Goal: Task Accomplishment & Management: Use online tool/utility

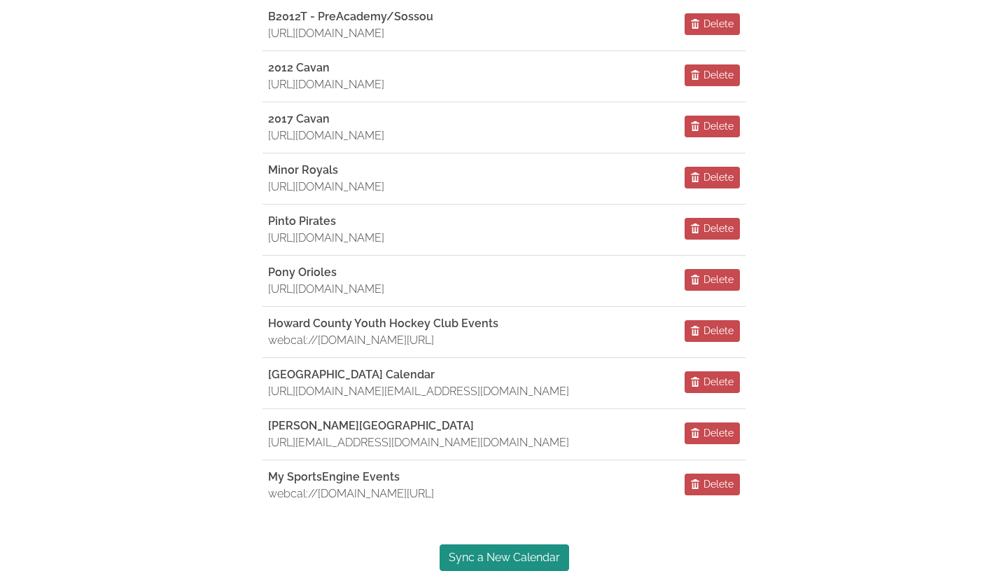
scroll to position [692, 0]
click at [518, 552] on link "Sync a New Calendar" at bounding box center [505, 557] width 130 height 27
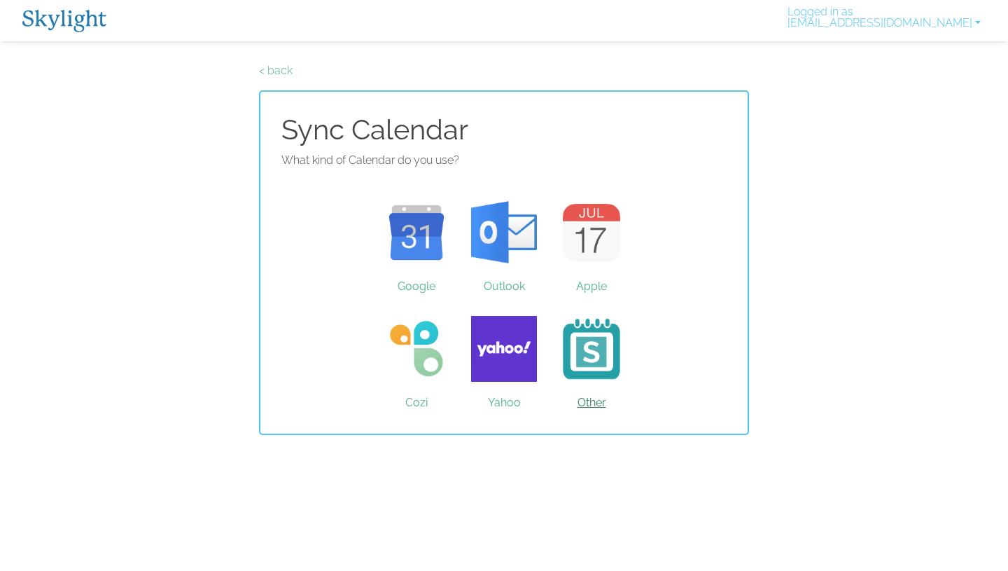
click at [589, 401] on link "Other" at bounding box center [592, 348] width 88 height 105
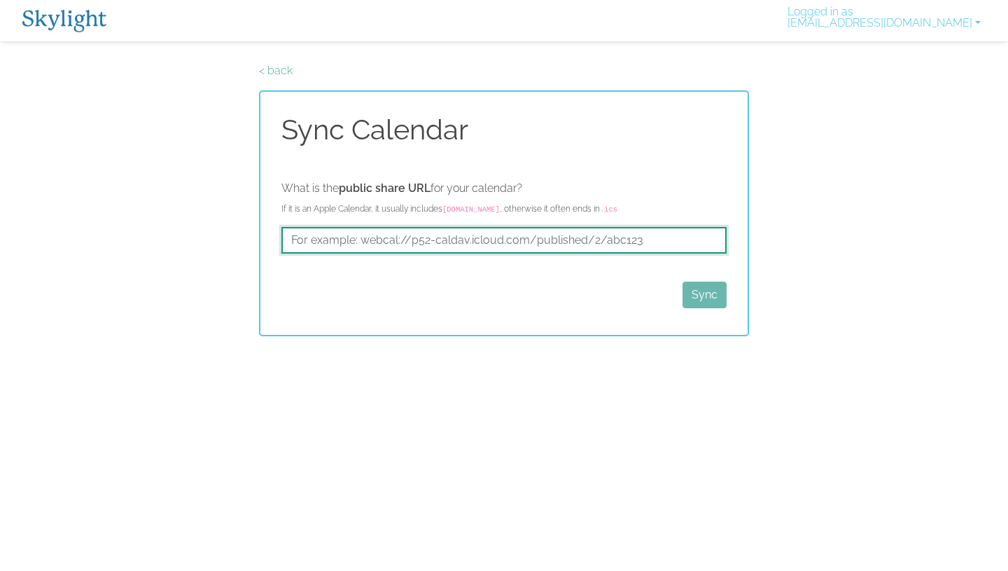
click at [434, 243] on input "text" at bounding box center [503, 240] width 445 height 27
paste input "[URL][DOMAIN_NAME]"
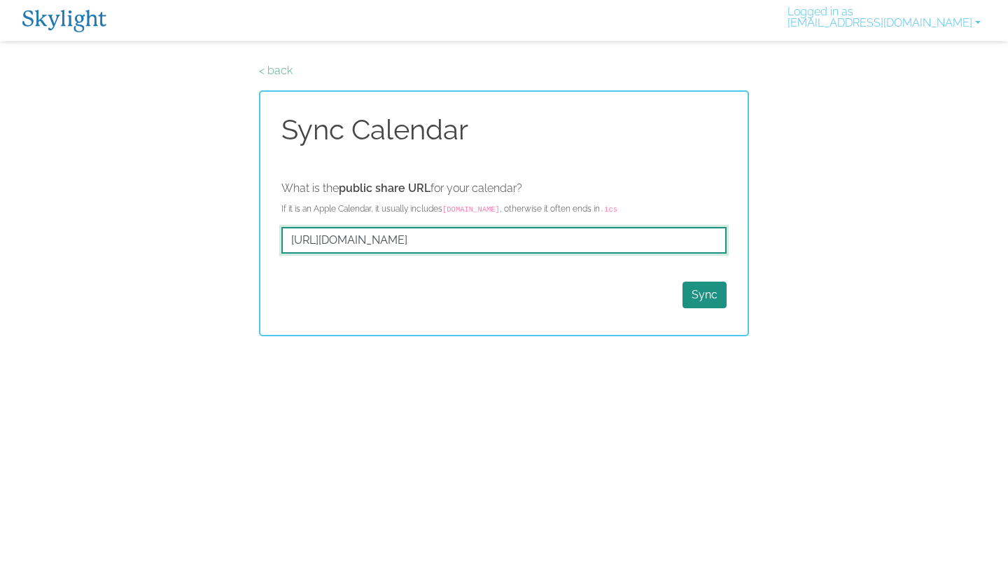
scroll to position [0, 43]
type input "[URL][DOMAIN_NAME]"
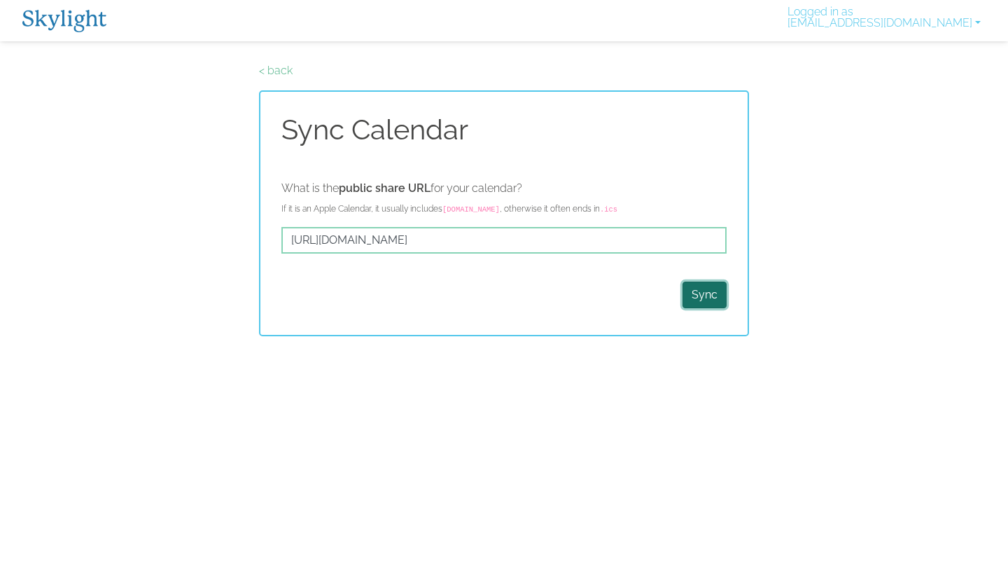
click at [706, 300] on button "Sync" at bounding box center [705, 294] width 44 height 27
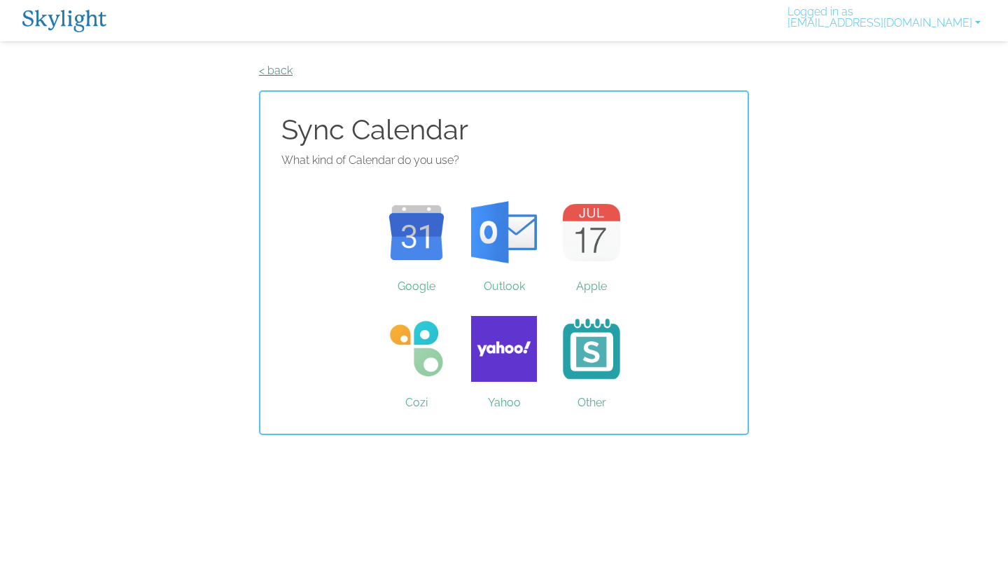
click at [279, 73] on link "< back" at bounding box center [276, 70] width 34 height 13
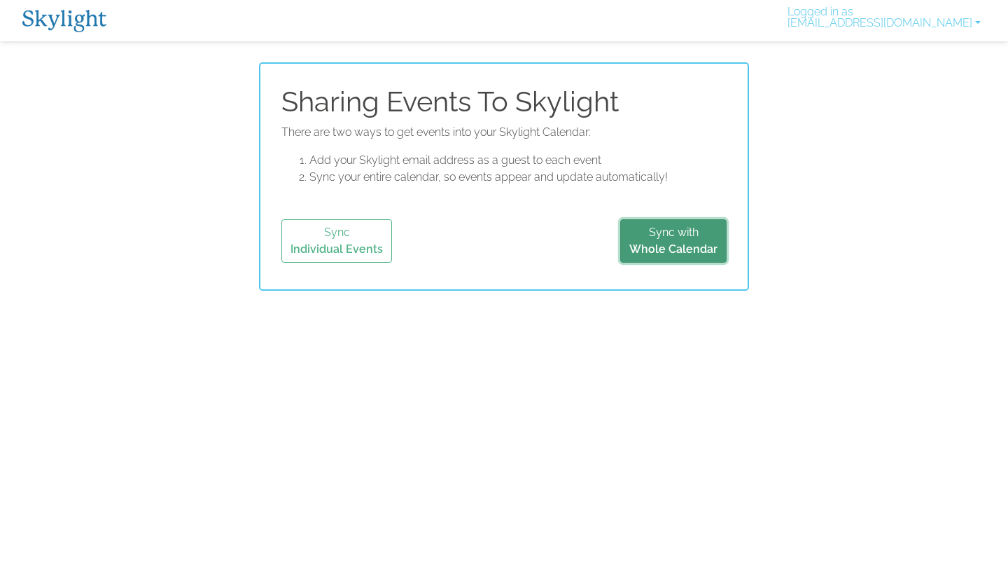
click at [671, 235] on button "Sync with Whole Calendar" at bounding box center [673, 240] width 106 height 43
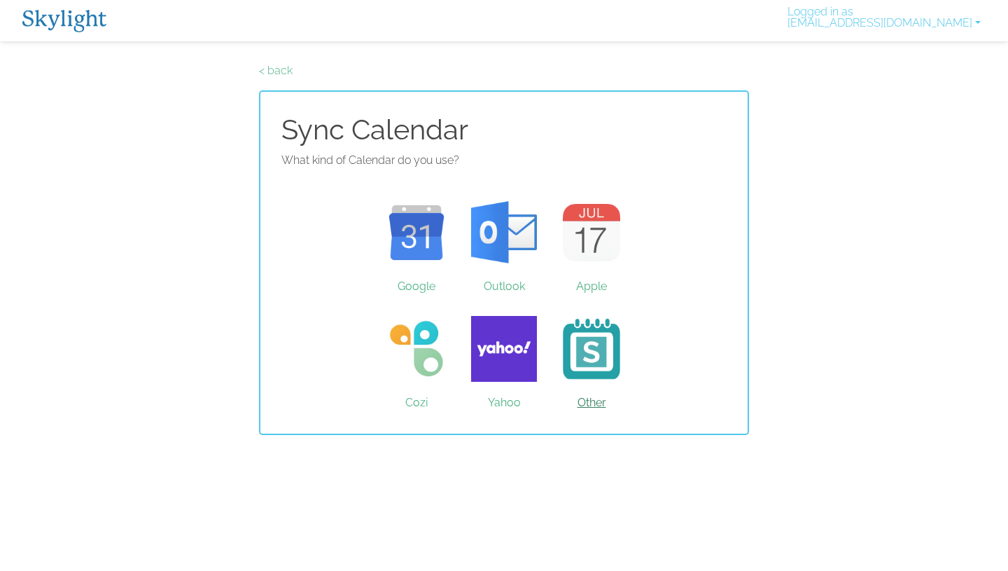
click at [590, 344] on link "Other" at bounding box center [592, 348] width 88 height 105
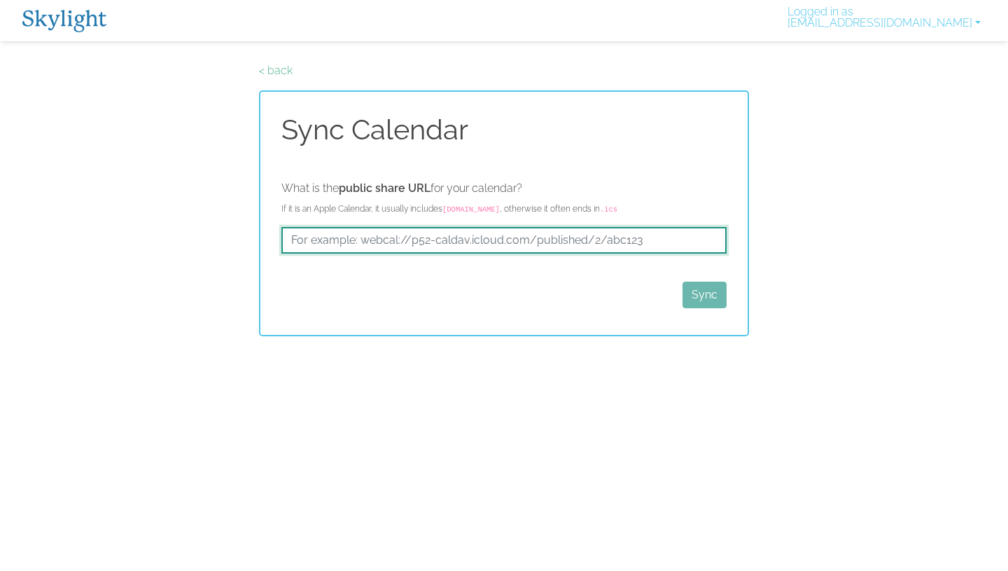
click at [499, 237] on input "text" at bounding box center [503, 240] width 445 height 27
paste input "[URL][DOMAIN_NAME]"
type input "[URL][DOMAIN_NAME]"
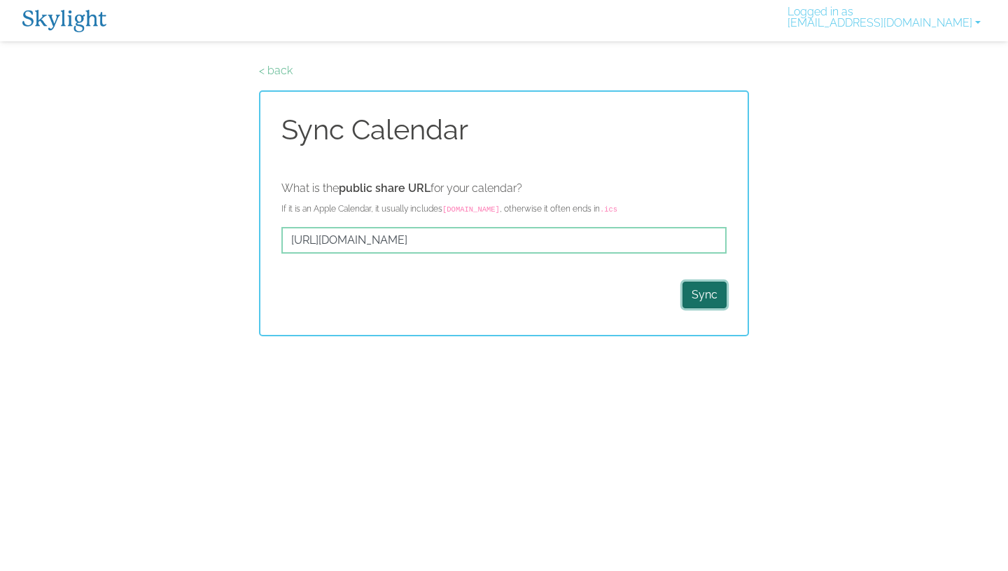
scroll to position [0, 0]
click at [701, 302] on button "Sync" at bounding box center [705, 294] width 44 height 27
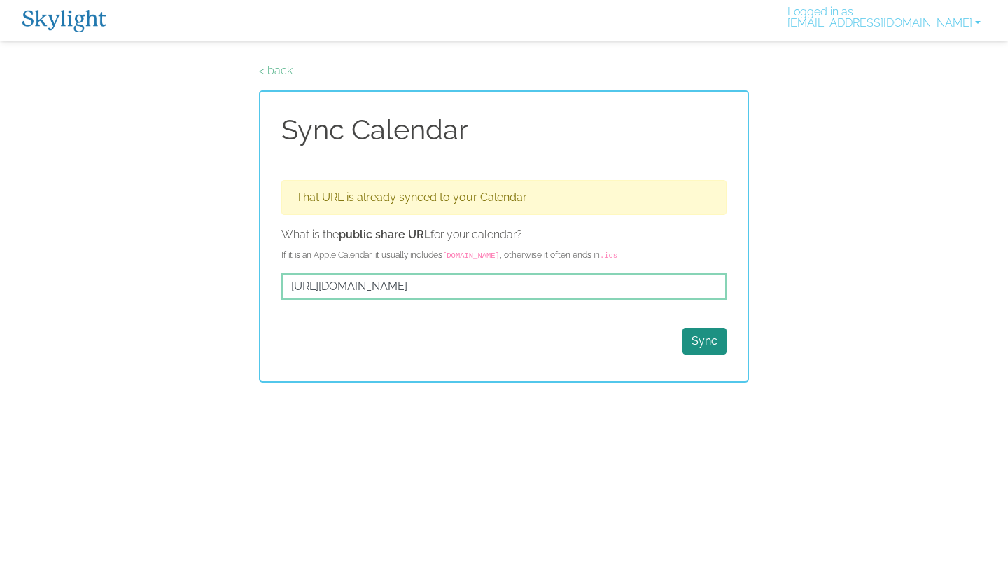
click at [46, 22] on img at bounding box center [64, 21] width 84 height 22
